Goal: Navigation & Orientation: Find specific page/section

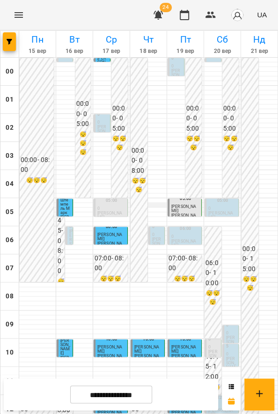
scroll to position [360, 0]
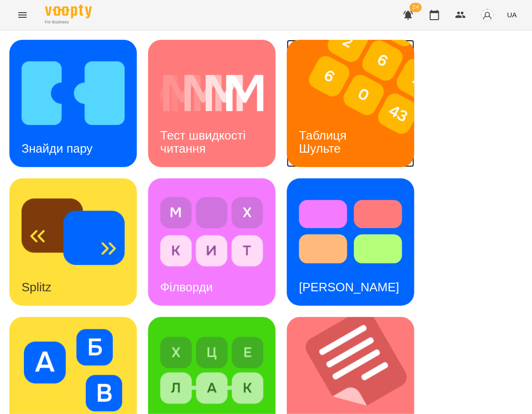
click at [365, 135] on img at bounding box center [356, 103] width 139 height 127
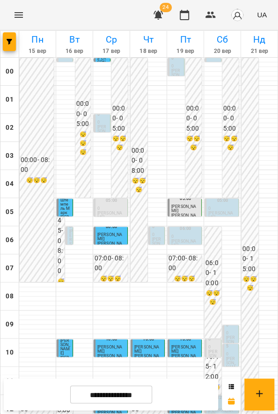
scroll to position [220, 0]
